Goal: Task Accomplishment & Management: Manage account settings

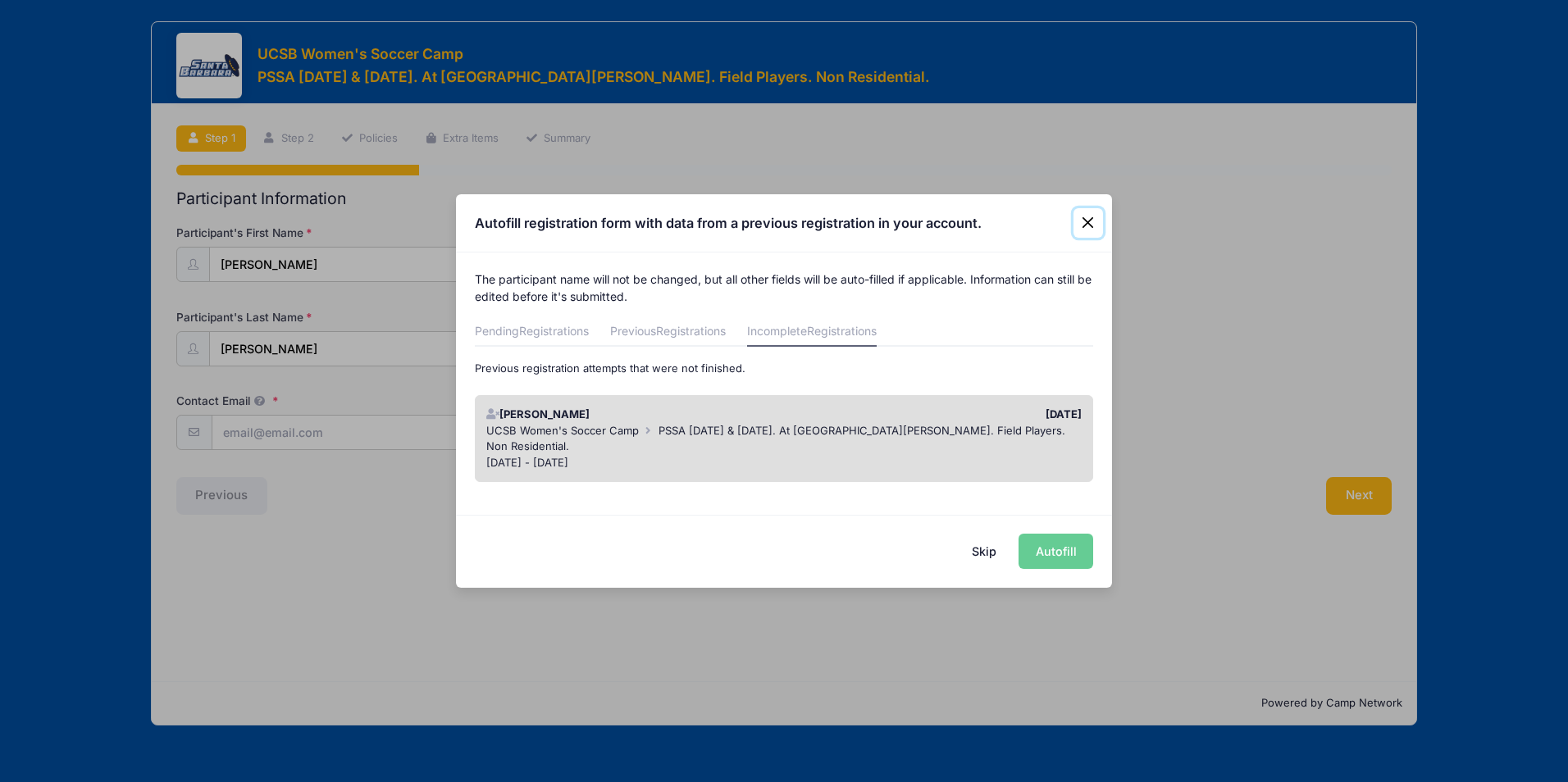
click at [1101, 225] on button "Close" at bounding box center [1088, 223] width 30 height 30
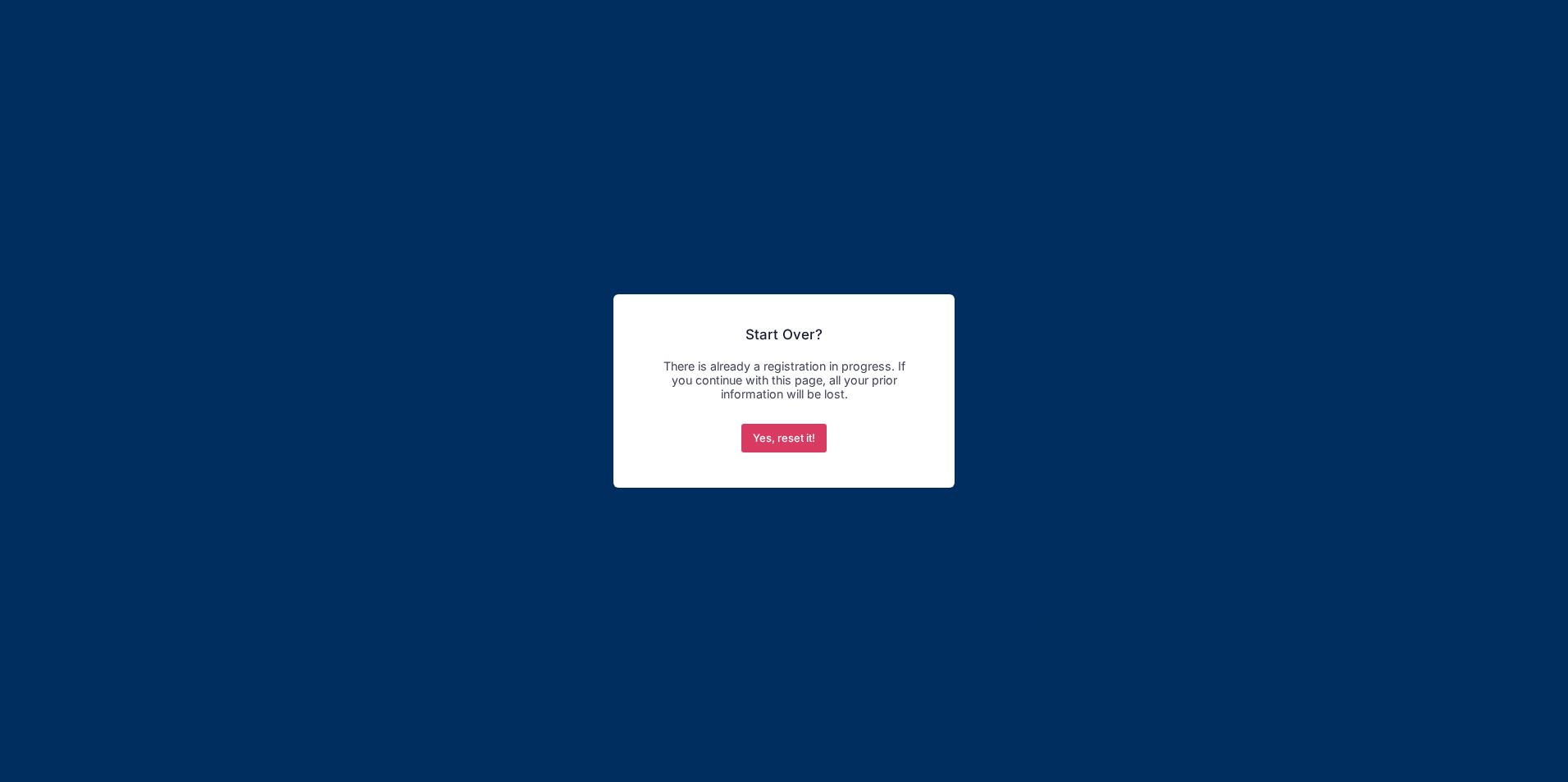
click at [790, 450] on button "Yes, reset it!" at bounding box center [784, 439] width 86 height 30
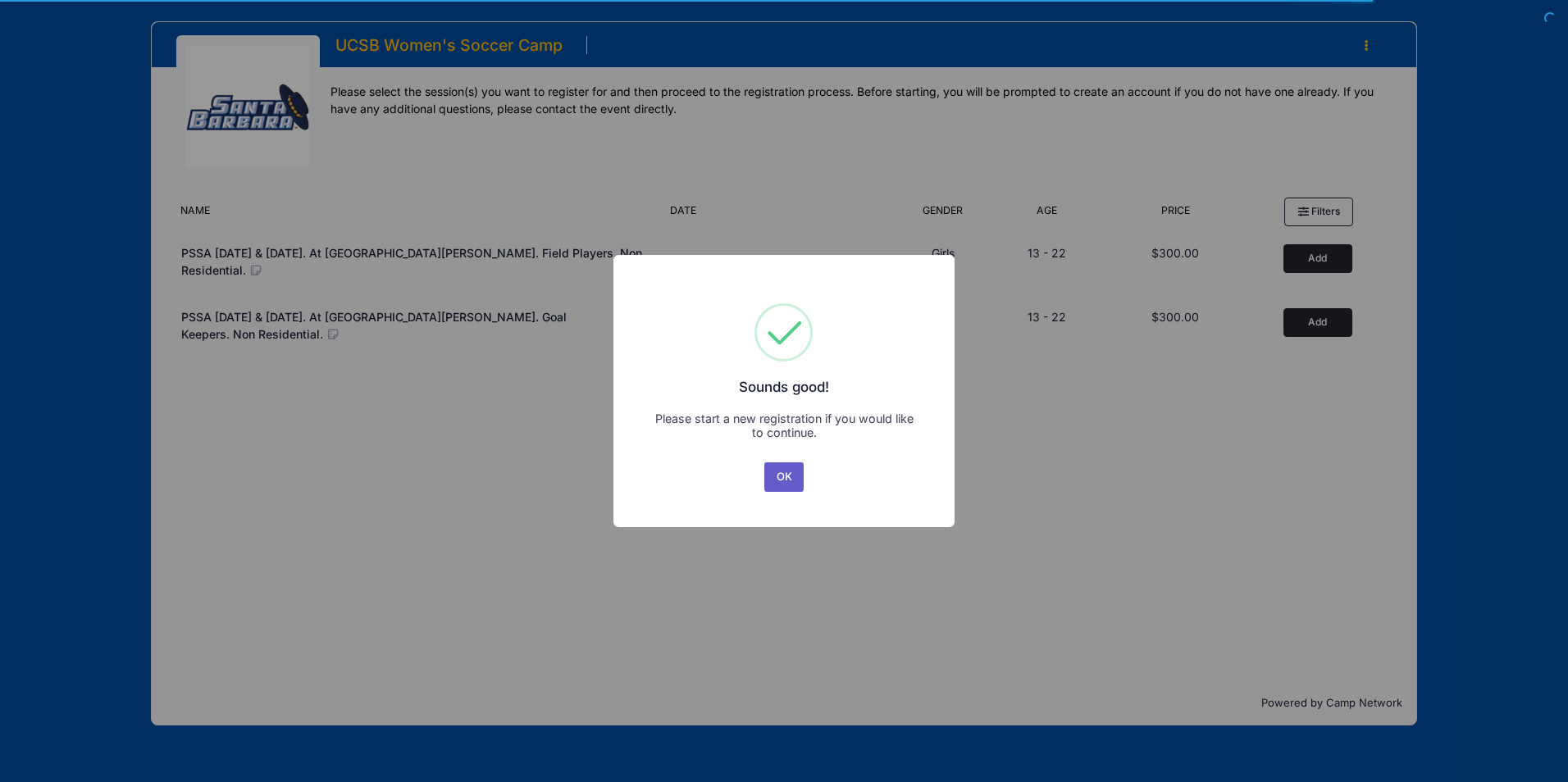
click at [778, 476] on button "OK" at bounding box center [784, 477] width 40 height 30
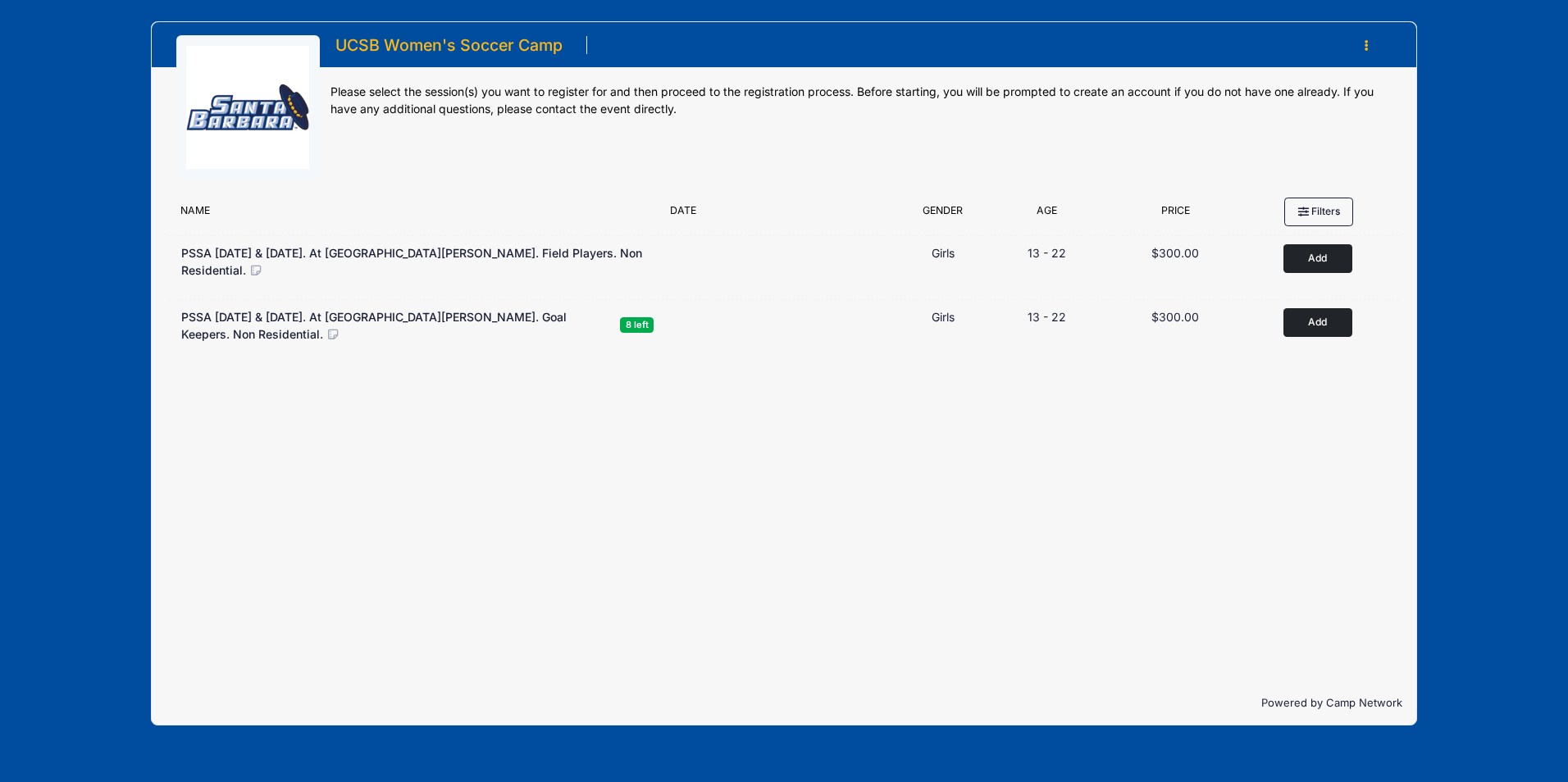
click at [1369, 42] on button "button" at bounding box center [1370, 45] width 44 height 29
click at [1273, 72] on link "My Account" at bounding box center [1289, 86] width 189 height 31
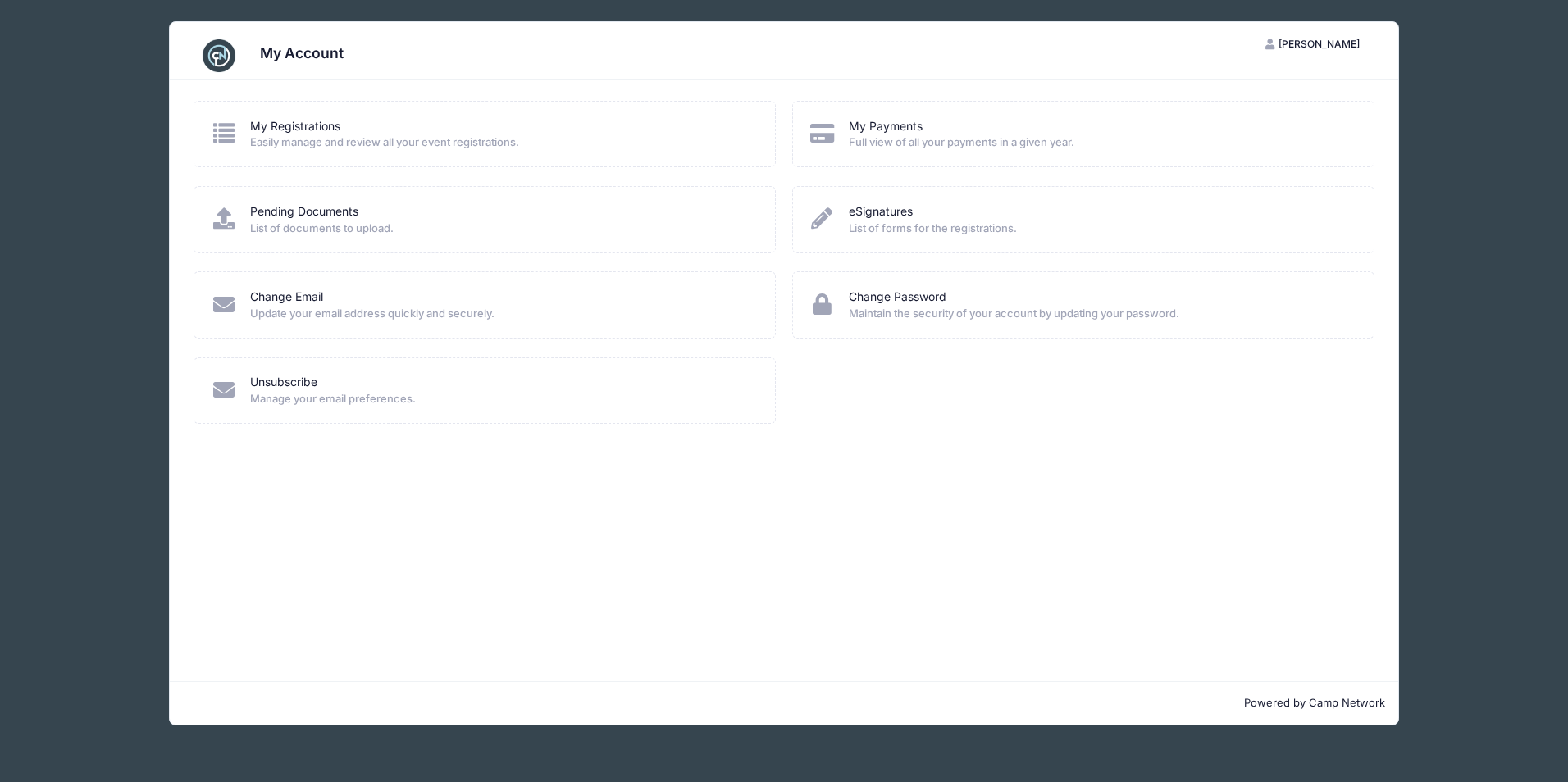
click at [1567, 525] on html "Processing Request Please wait... Processing Request Please wait... Processing …" at bounding box center [784, 391] width 1568 height 782
click at [1511, 524] on div "My Account TD Tatiana Da Veiga My Account Logout My Registrations Easily manage…" at bounding box center [784, 373] width 1476 height 747
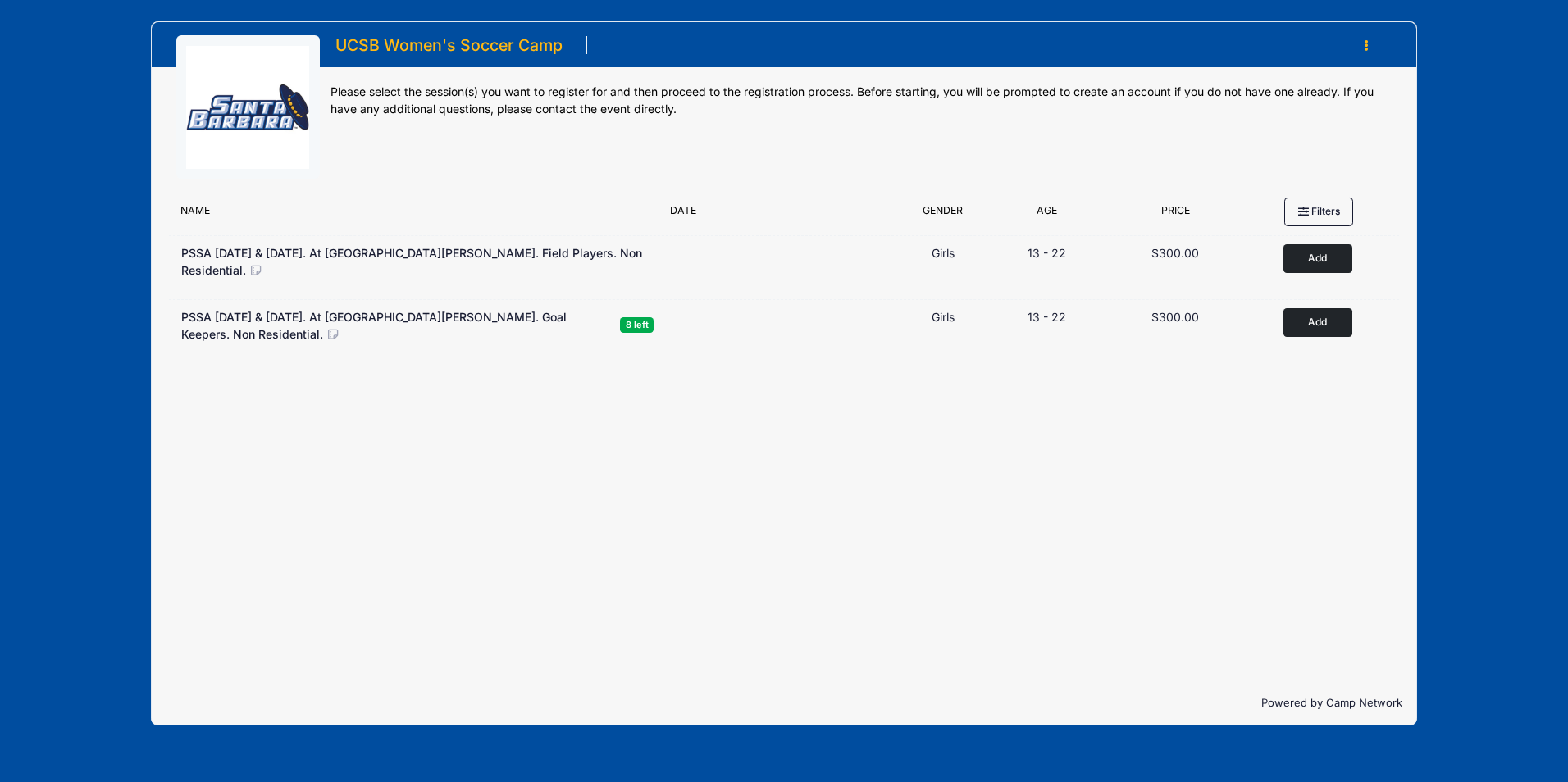
click at [1369, 42] on button "button" at bounding box center [1370, 45] width 44 height 29
click at [1276, 81] on link "My Account" at bounding box center [1289, 86] width 189 height 31
